Goal: Task Accomplishment & Management: Manage account settings

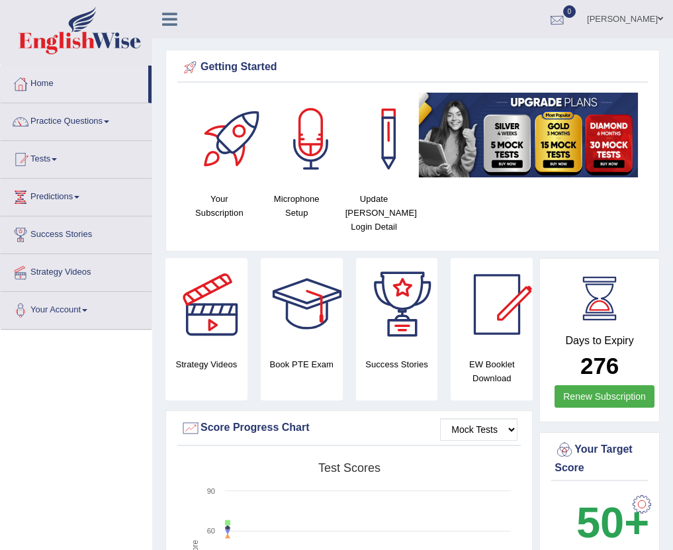
click at [553, 23] on div at bounding box center [557, 20] width 20 height 20
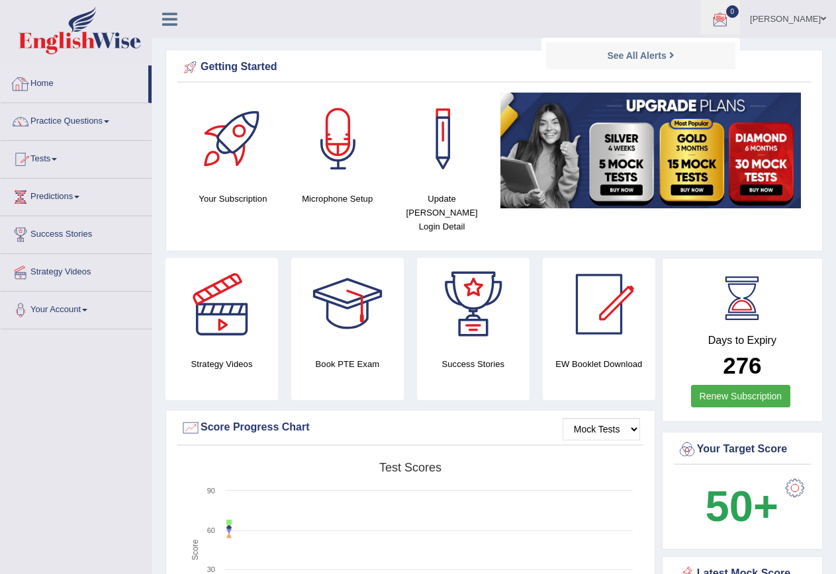
click at [44, 79] on link "Home" at bounding box center [75, 82] width 148 height 33
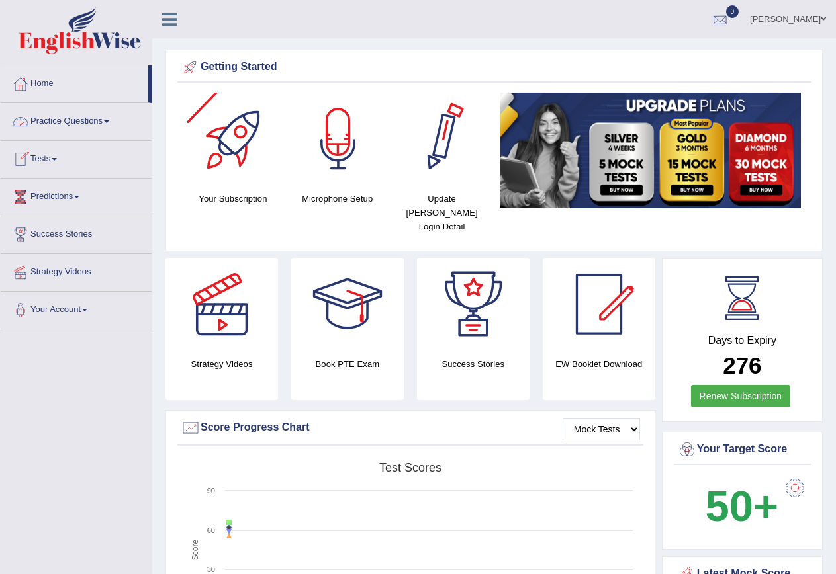
click at [718, 21] on div at bounding box center [720, 20] width 20 height 20
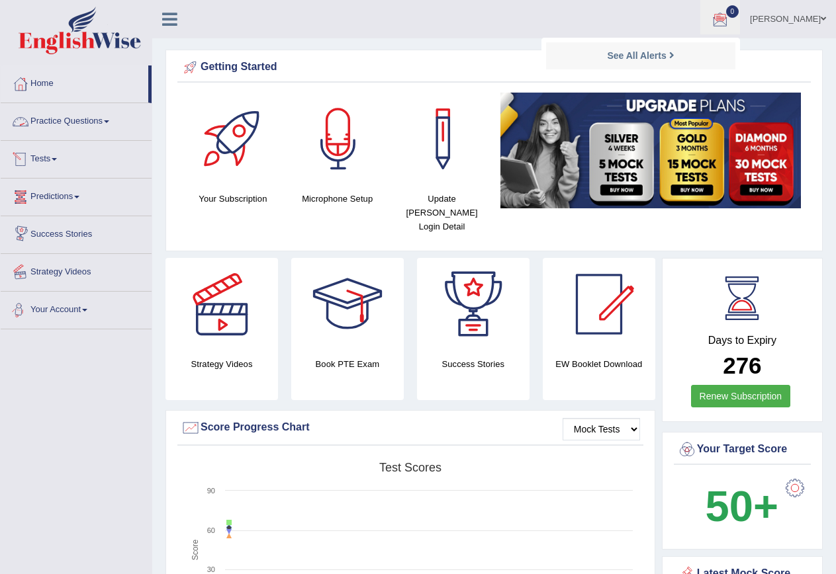
click at [62, 308] on link "Your Account" at bounding box center [76, 308] width 151 height 33
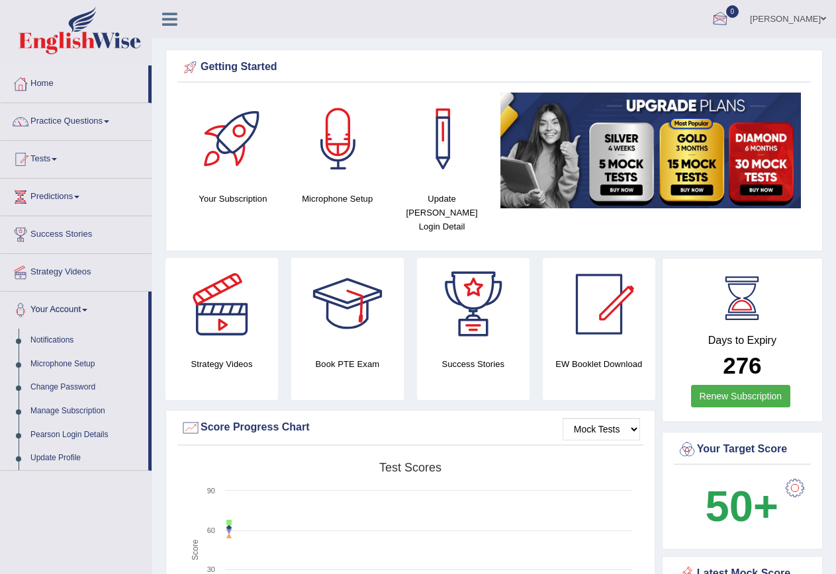
click at [807, 22] on link "[PERSON_NAME]" at bounding box center [788, 17] width 96 height 34
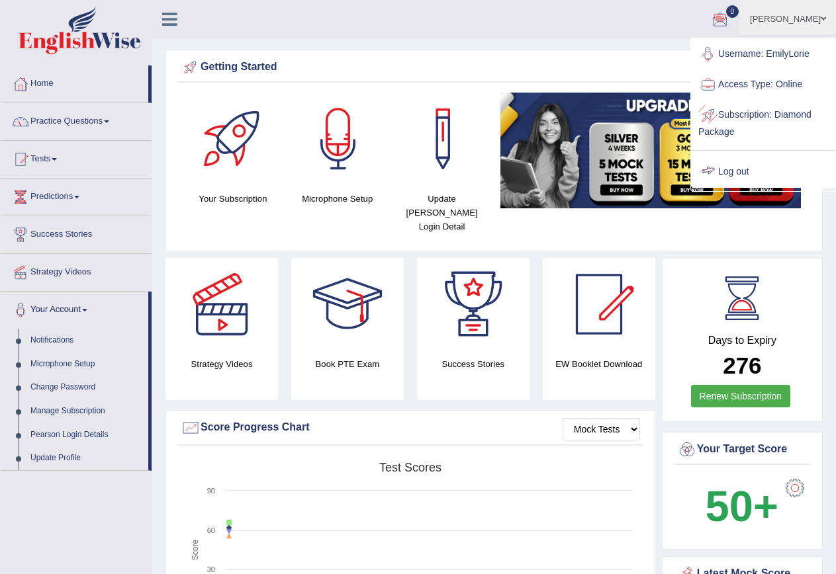
click at [723, 176] on link "Log out" at bounding box center [763, 172] width 143 height 30
